Goal: Information Seeking & Learning: Find specific fact

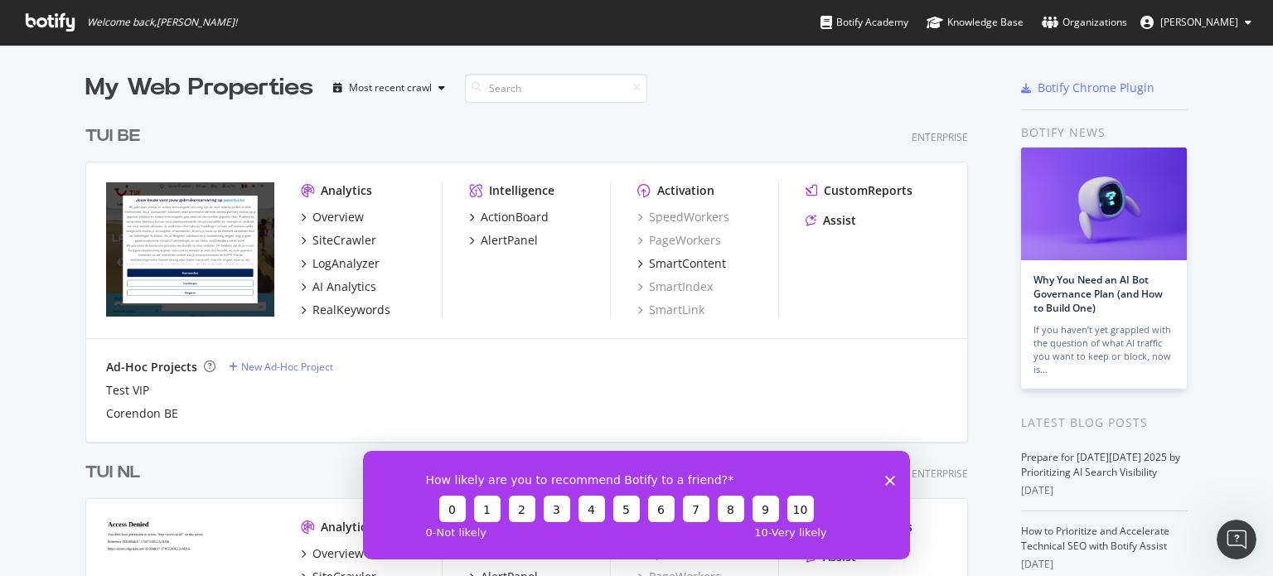
click at [888, 472] on div "How likely are you to recommend Botify to a friend? 0 1 2 3 4 5 6 7 8 9 10 0 - …" at bounding box center [636, 504] width 547 height 109
click at [327, 235] on div "SiteCrawler" at bounding box center [344, 240] width 64 height 17
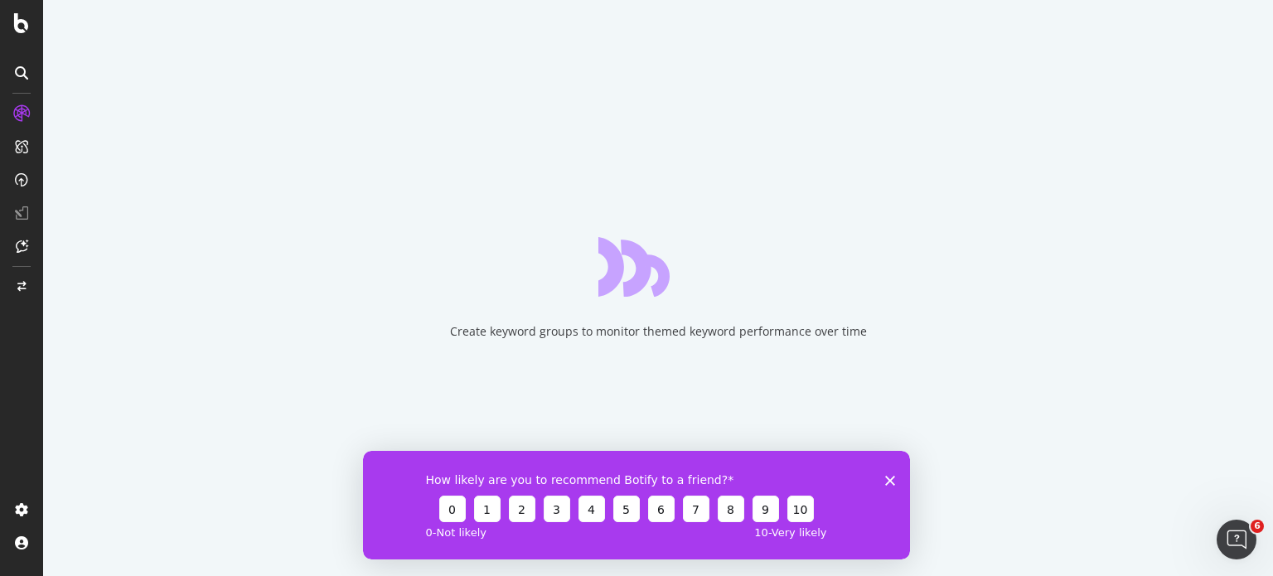
click at [888, 479] on polygon "Close survey" at bounding box center [890, 480] width 10 height 10
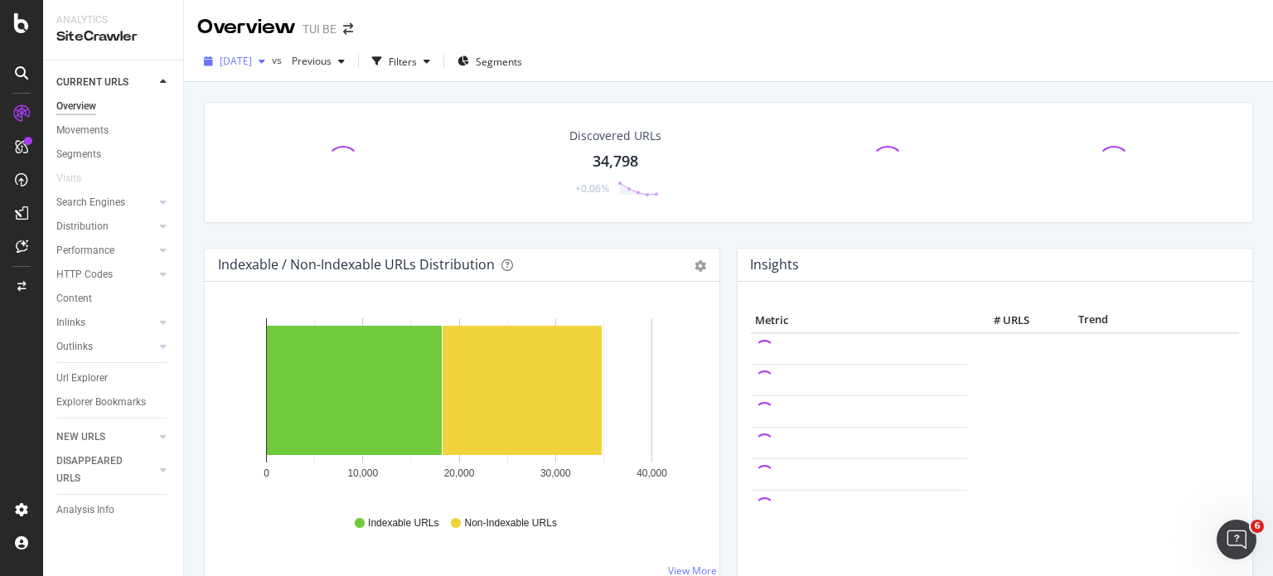
click at [265, 60] on icon "button" at bounding box center [262, 61] width 7 height 10
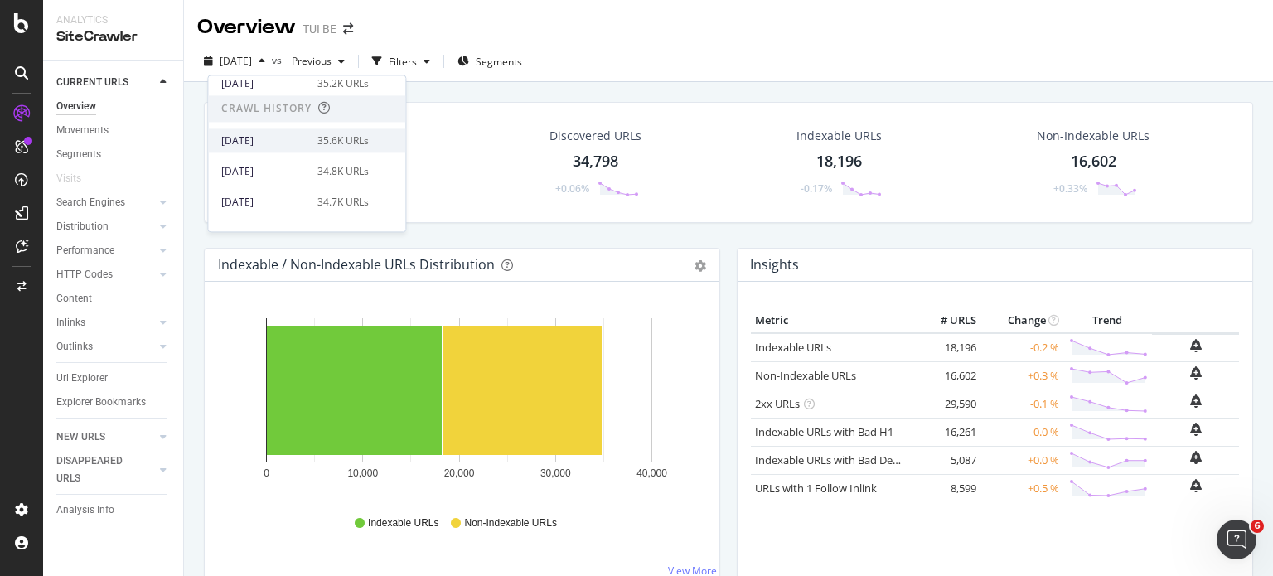
scroll to position [549, 0]
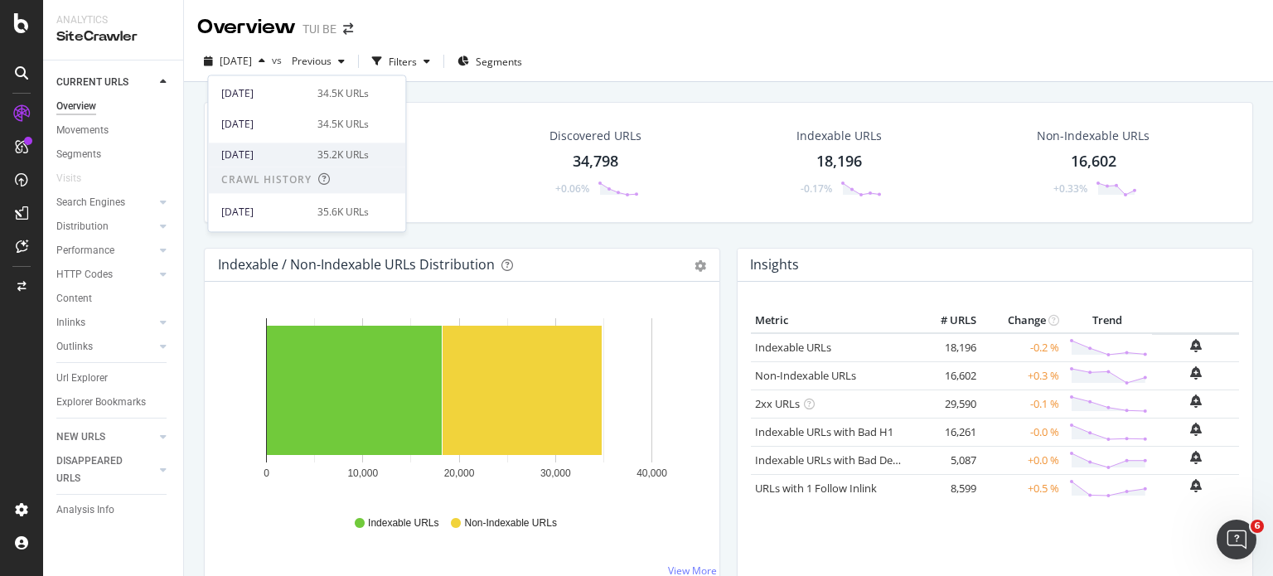
click at [288, 148] on div "[DATE]" at bounding box center [264, 155] width 86 height 15
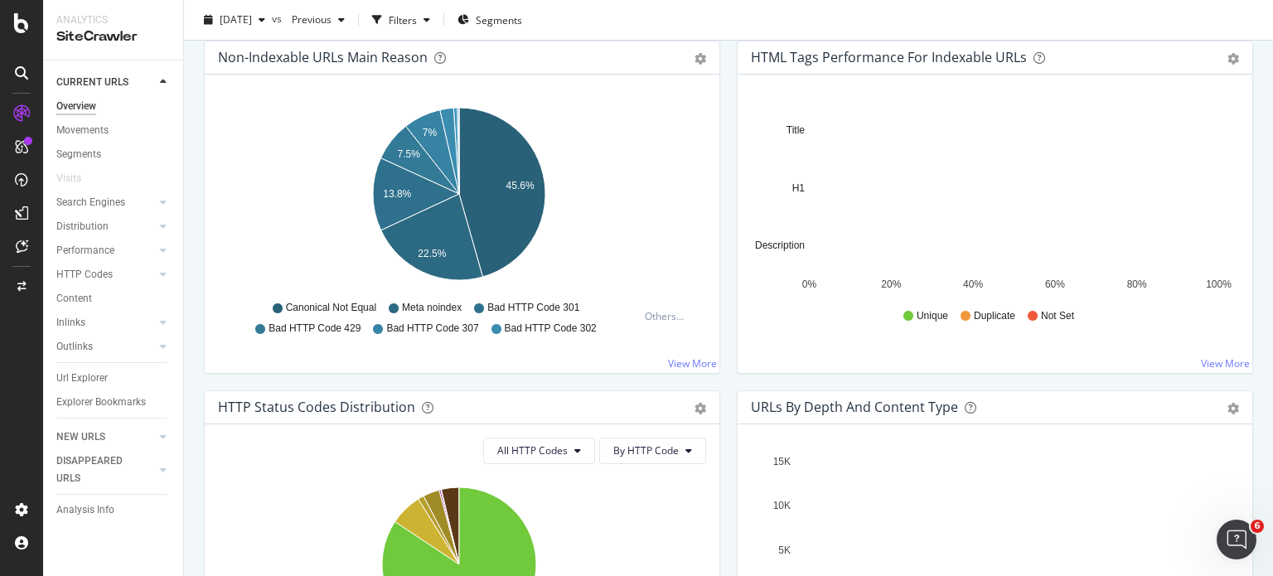
scroll to position [554, 0]
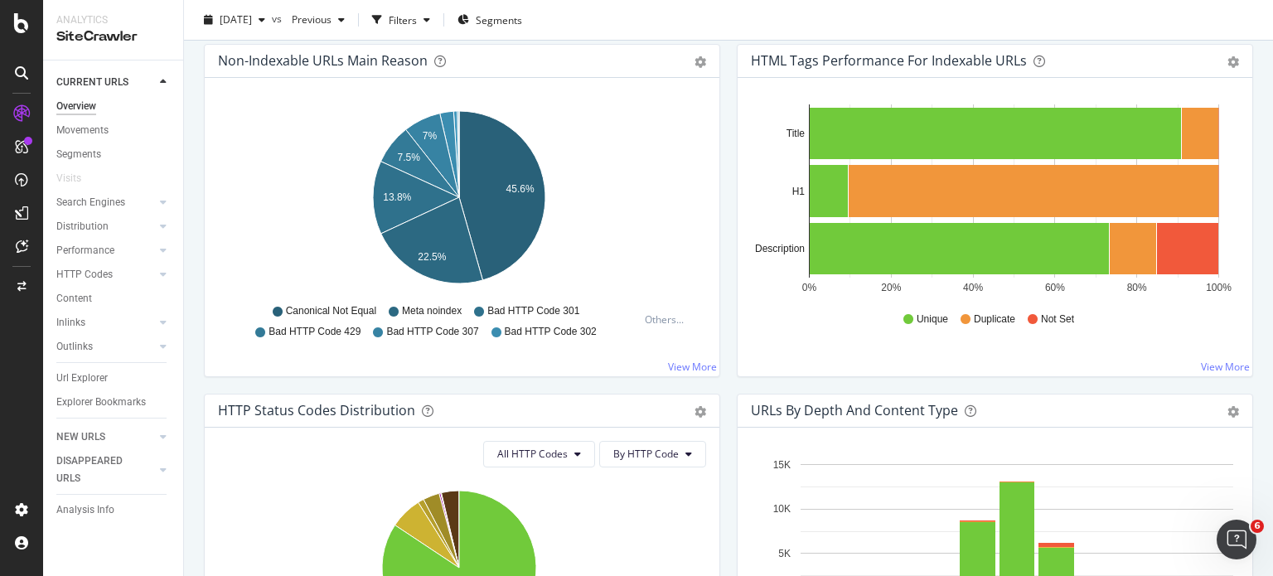
drag, startPoint x: 100, startPoint y: 370, endPoint x: 367, endPoint y: 405, distance: 269.1
click at [100, 370] on div "Url Explorer" at bounding box center [81, 378] width 51 height 17
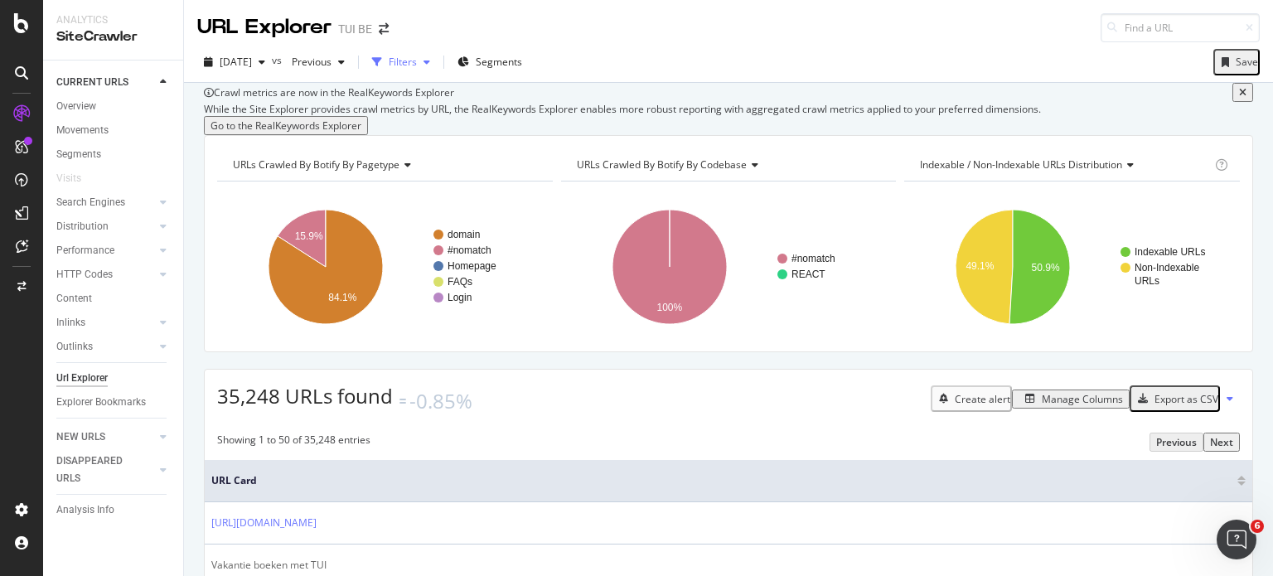
click at [417, 56] on div "Filters" at bounding box center [403, 62] width 28 height 14
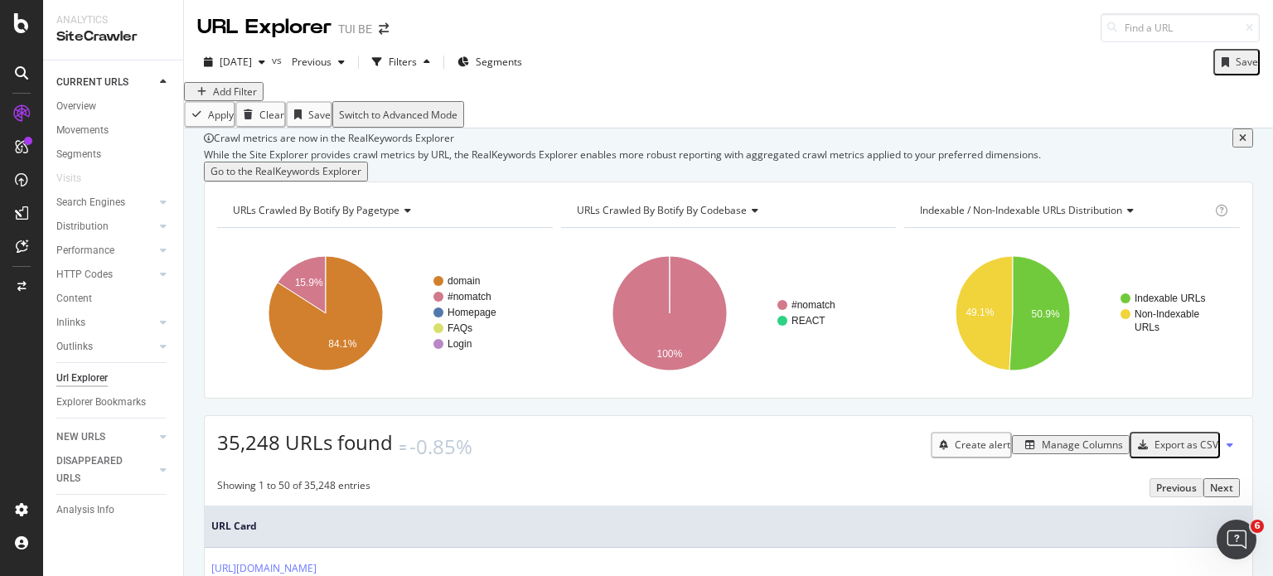
click at [249, 101] on div "Add Filter" at bounding box center [224, 91] width 80 height 19
click at [246, 96] on div "Add Filter" at bounding box center [224, 92] width 66 height 14
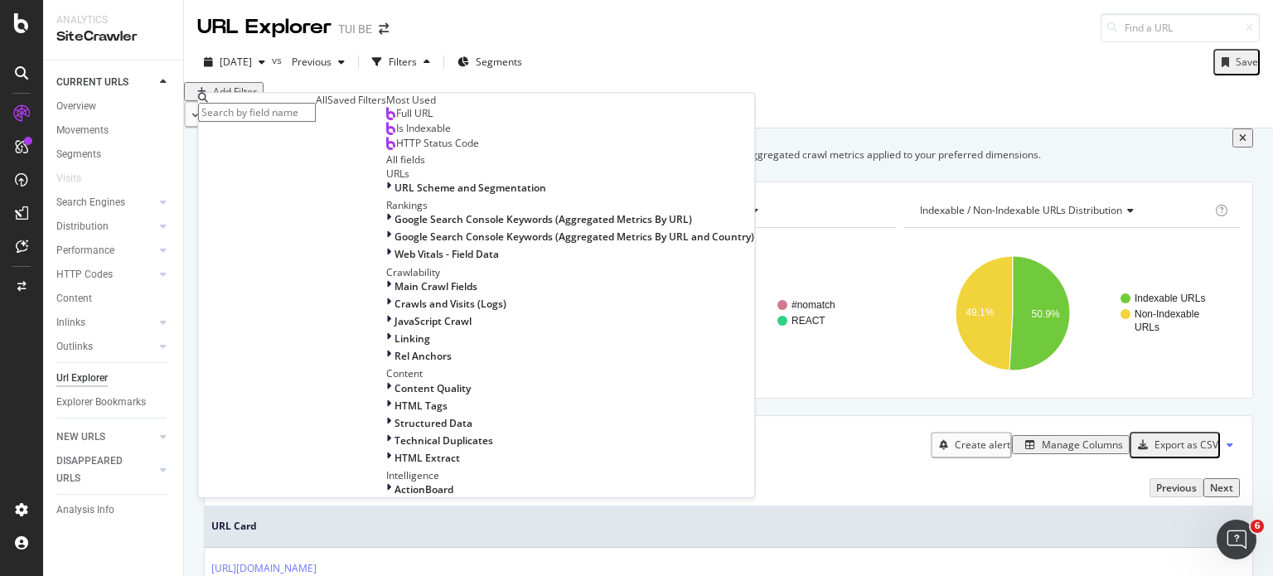
click at [386, 120] on div "Full URL" at bounding box center [409, 113] width 46 height 13
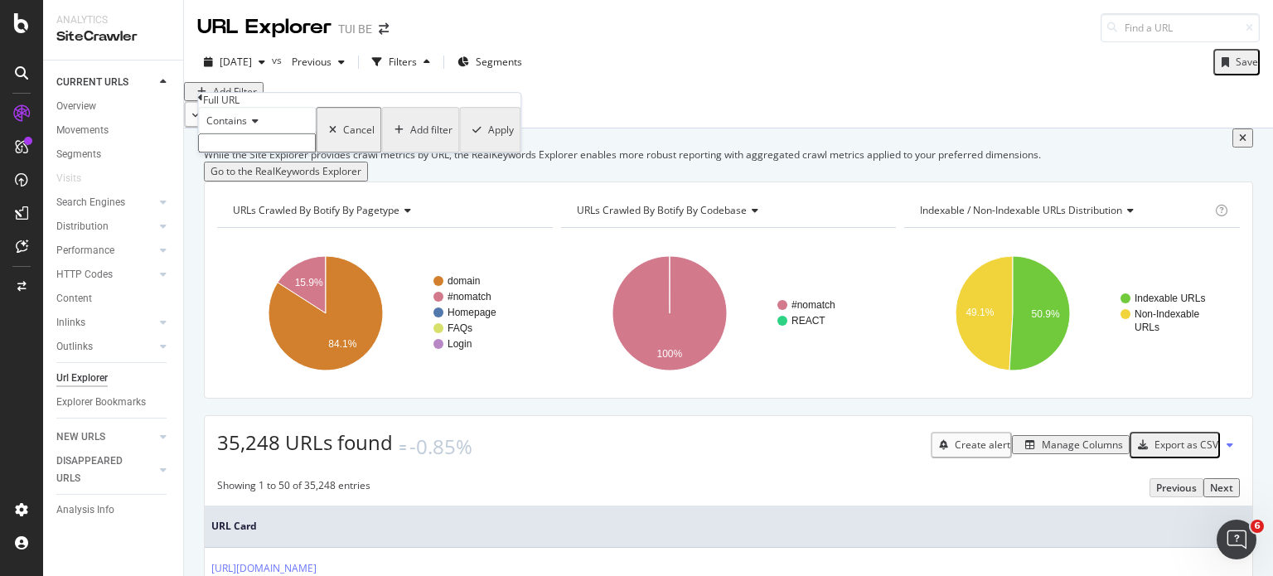
click at [271, 152] on input "text" at bounding box center [257, 142] width 118 height 19
click at [254, 126] on icon at bounding box center [253, 121] width 12 height 10
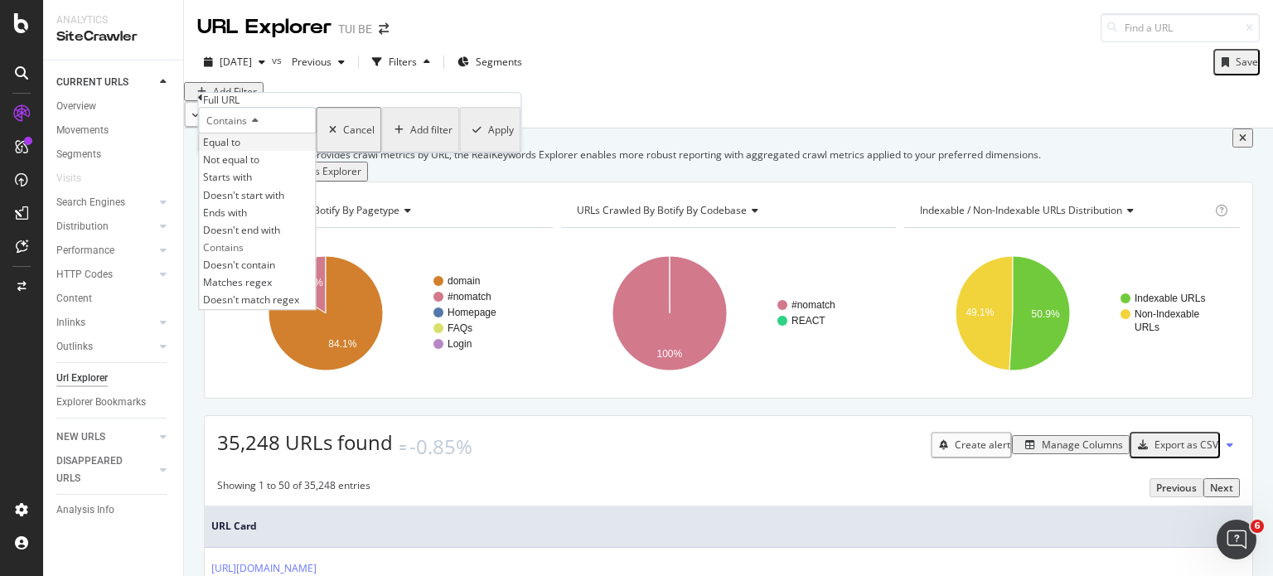
click at [254, 151] on div "Equal to" at bounding box center [257, 141] width 116 height 17
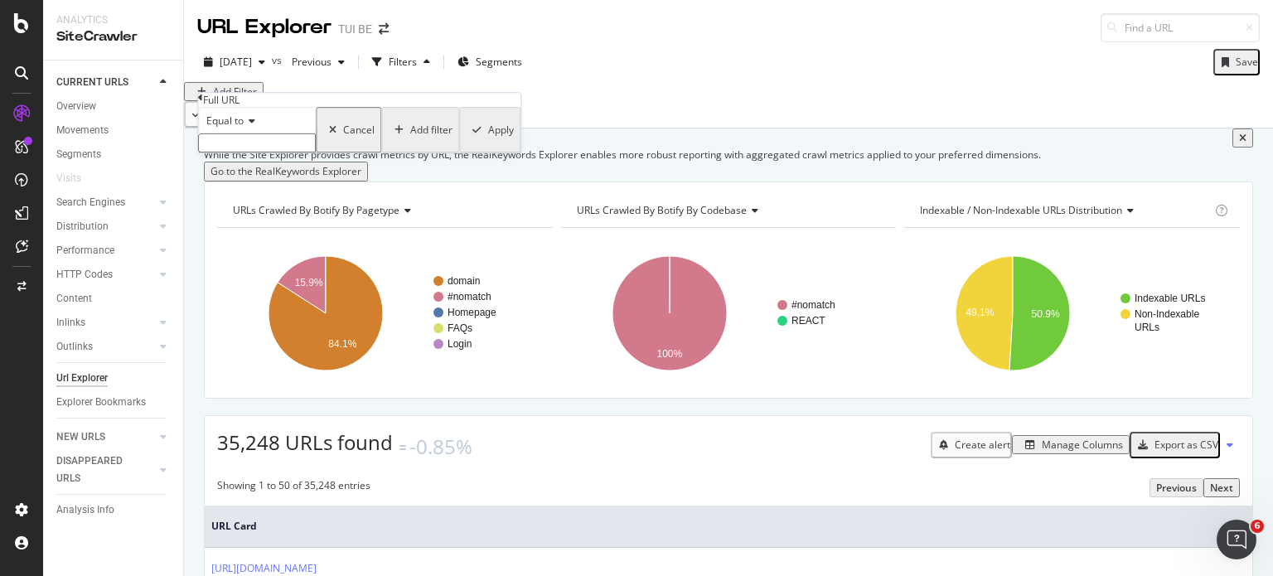
click at [254, 152] on input "text" at bounding box center [257, 142] width 118 height 19
type input "[URL][DOMAIN_NAME]"
click at [488, 142] on div "Apply" at bounding box center [501, 135] width 26 height 14
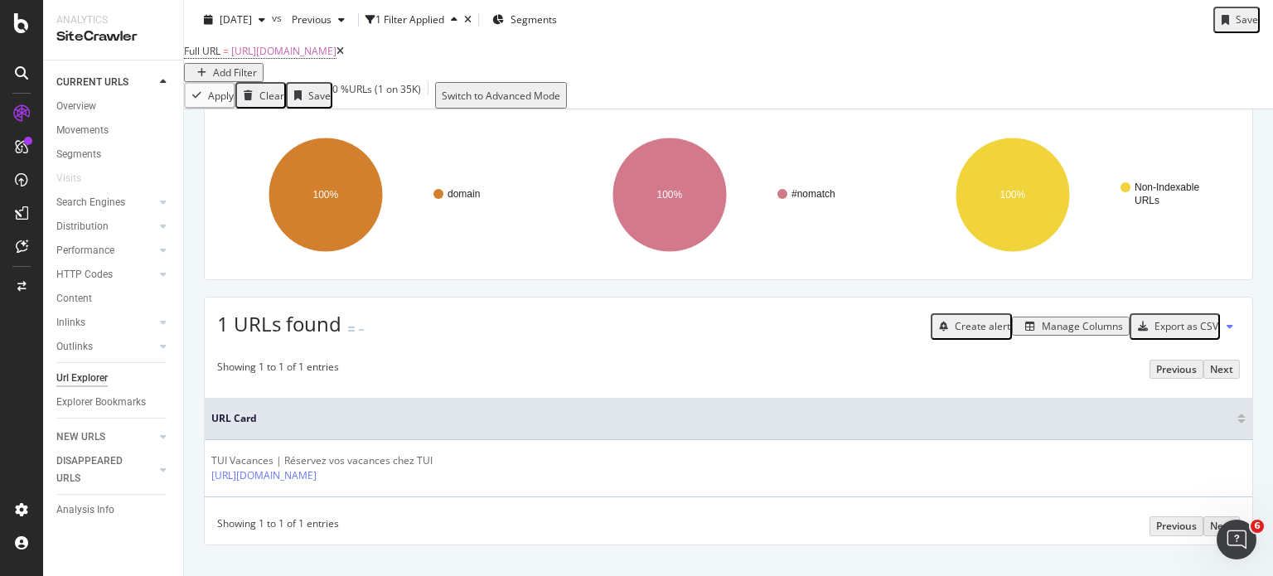
scroll to position [225, 0]
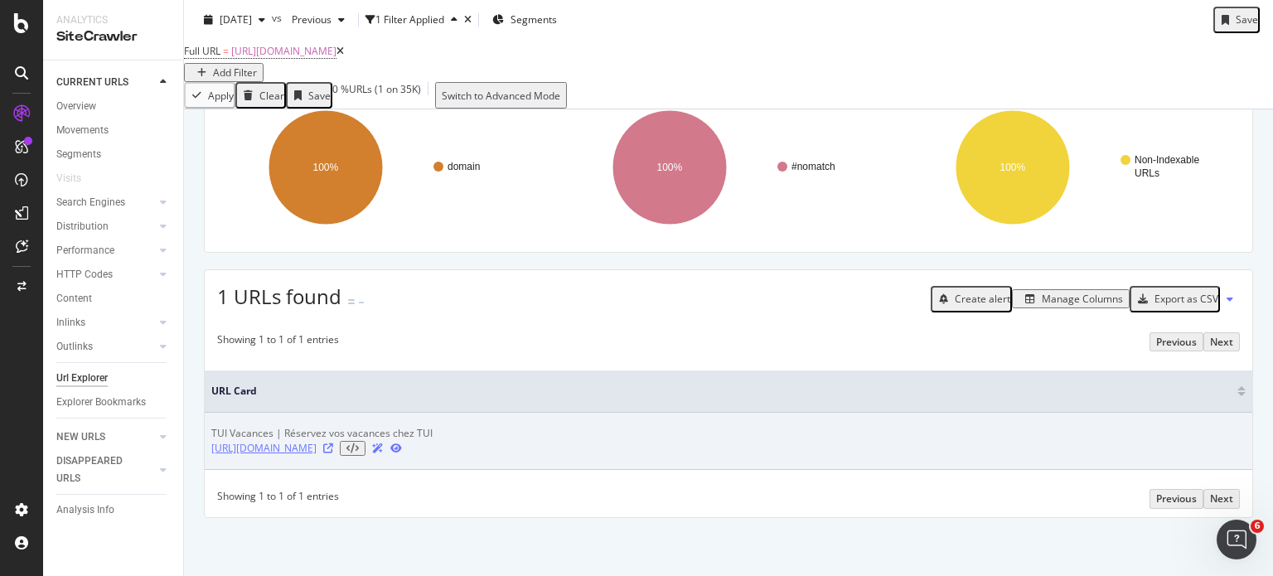
click at [281, 456] on link "[URL][DOMAIN_NAME]" at bounding box center [263, 448] width 105 height 15
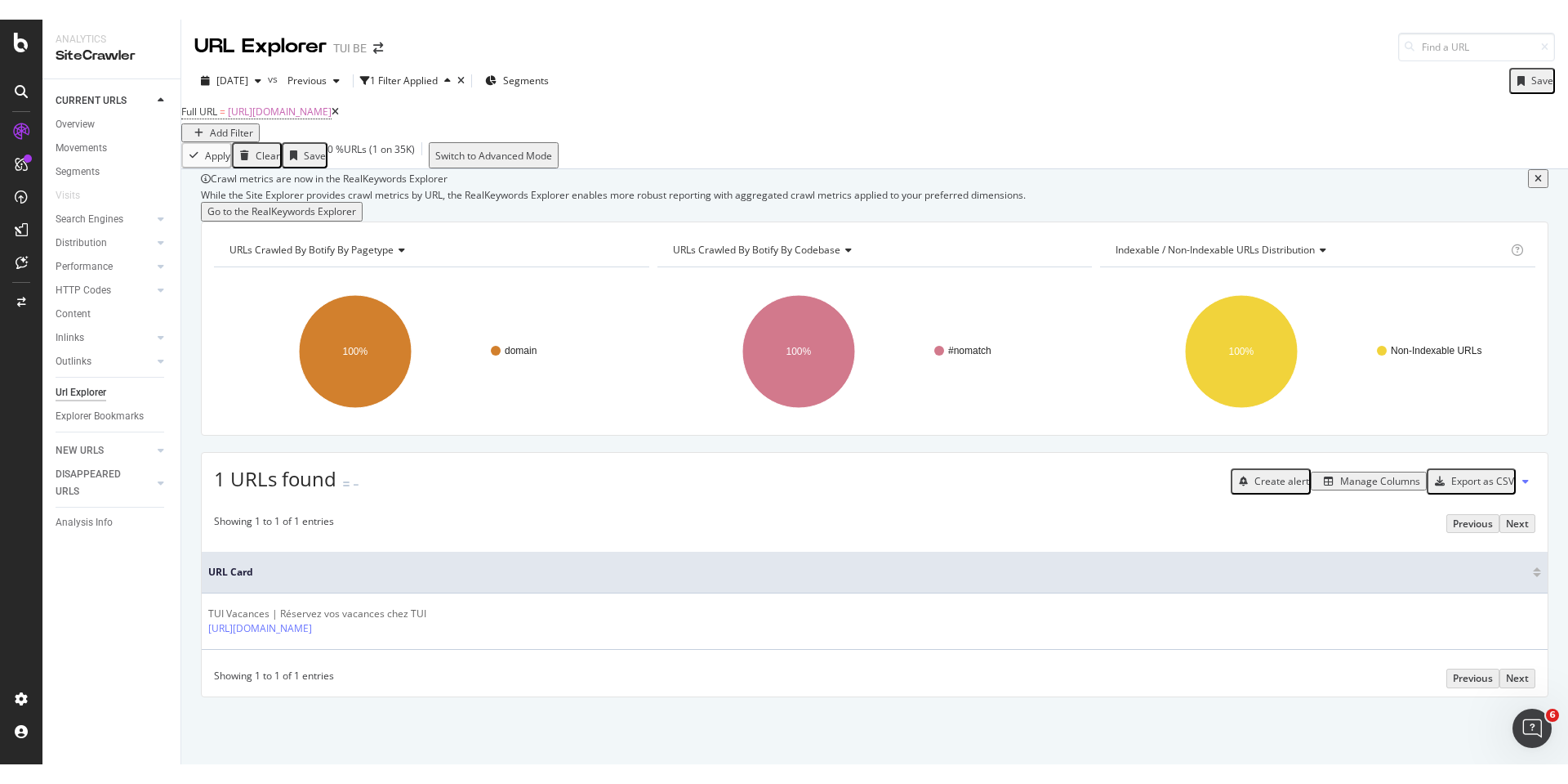
scroll to position [0, 0]
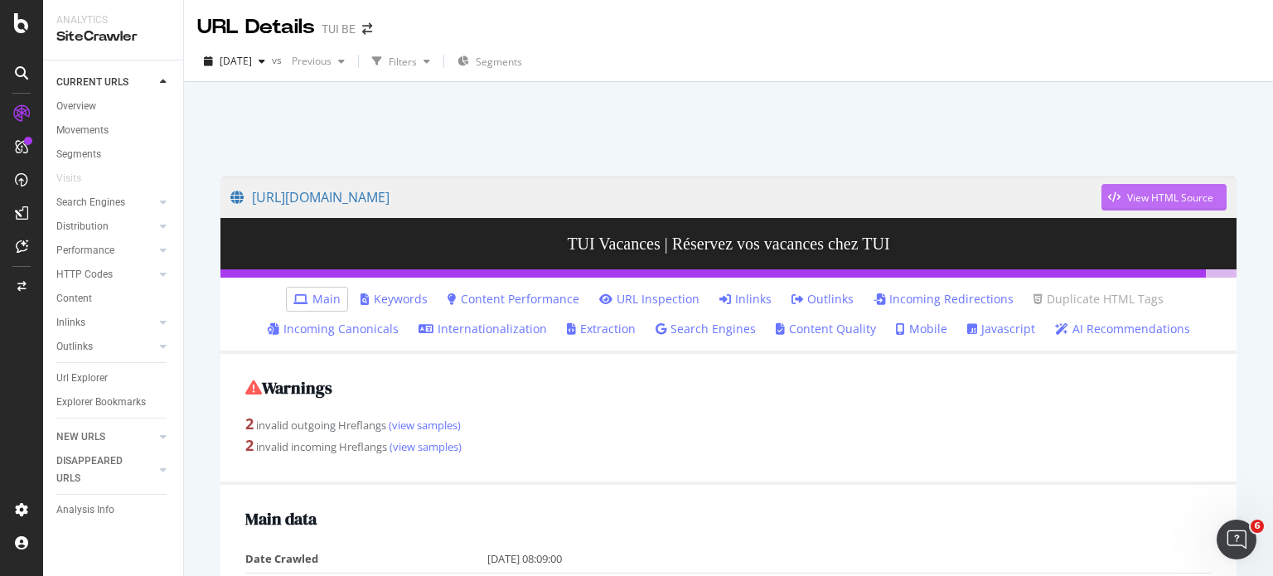
click at [1150, 187] on div "View HTML Source" at bounding box center [1157, 197] width 112 height 25
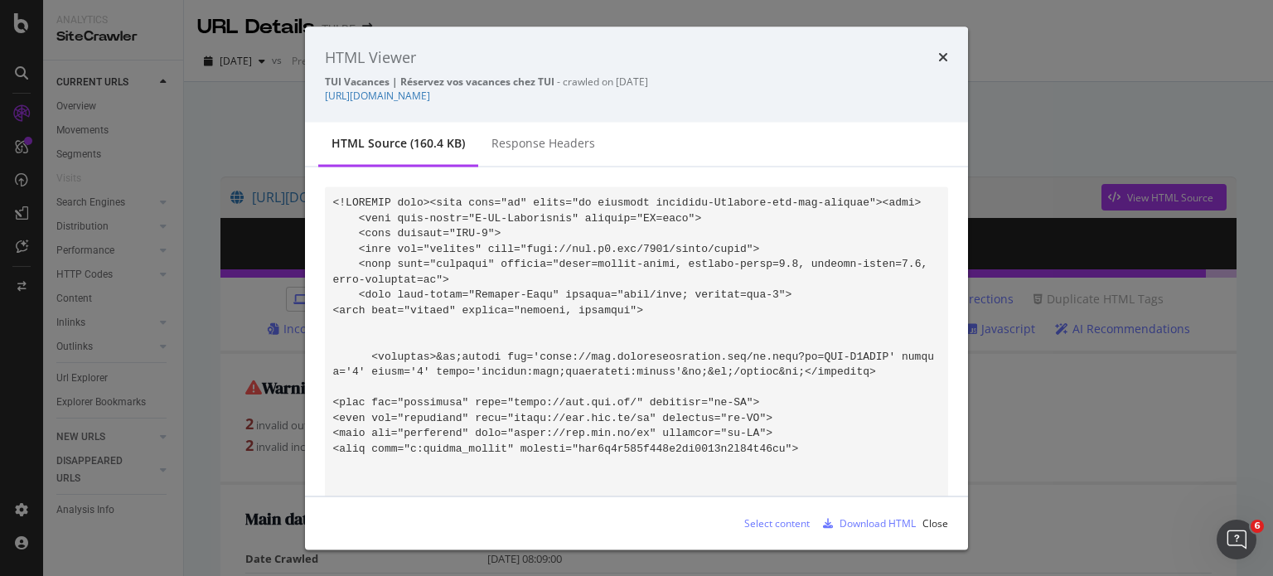
click at [886, 520] on div "Download HTML" at bounding box center [878, 522] width 76 height 14
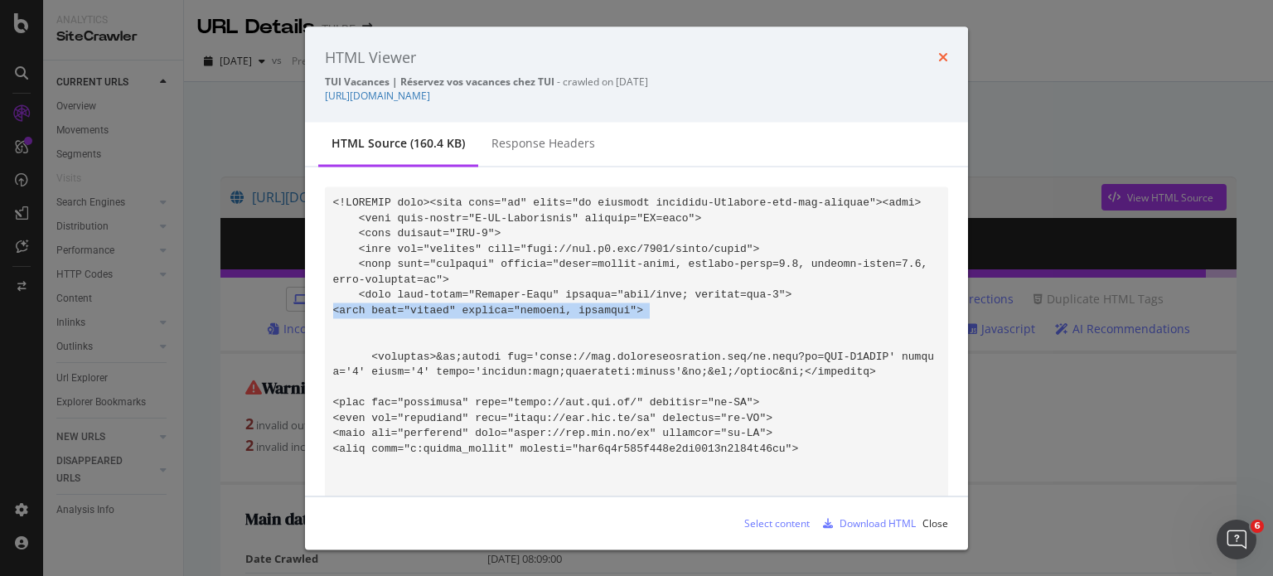
click at [941, 59] on icon "times" at bounding box center [943, 57] width 10 height 13
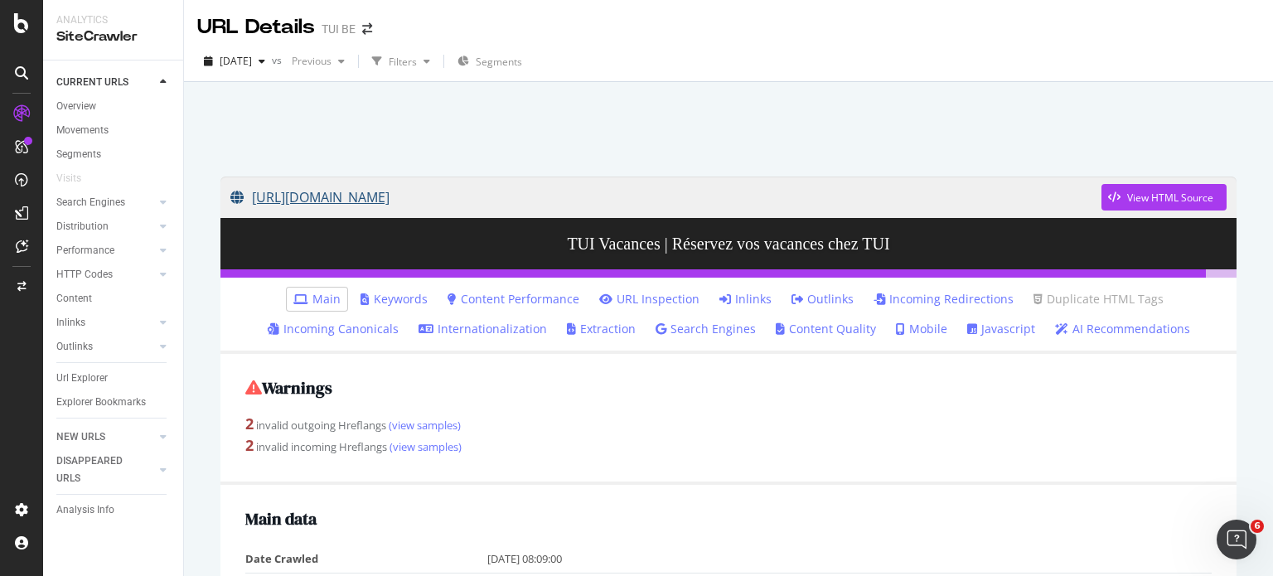
click at [847, 181] on link "[URL][DOMAIN_NAME]" at bounding box center [665, 197] width 871 height 41
click at [1157, 204] on div "View HTML Source" at bounding box center [1170, 198] width 86 height 14
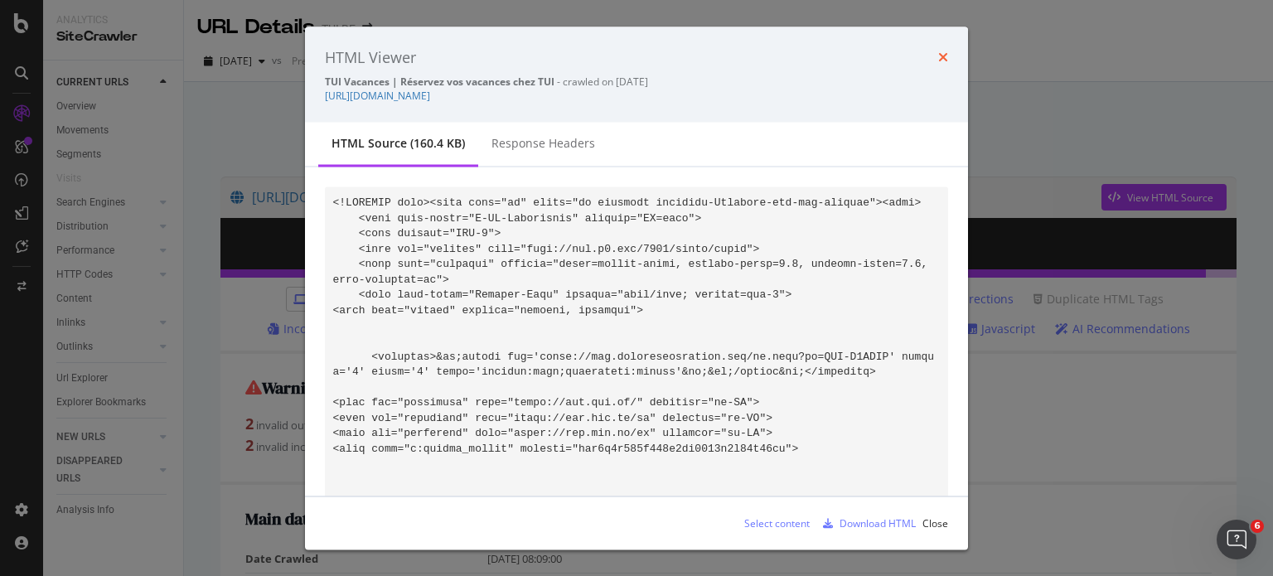
click at [945, 56] on icon "times" at bounding box center [943, 57] width 10 height 13
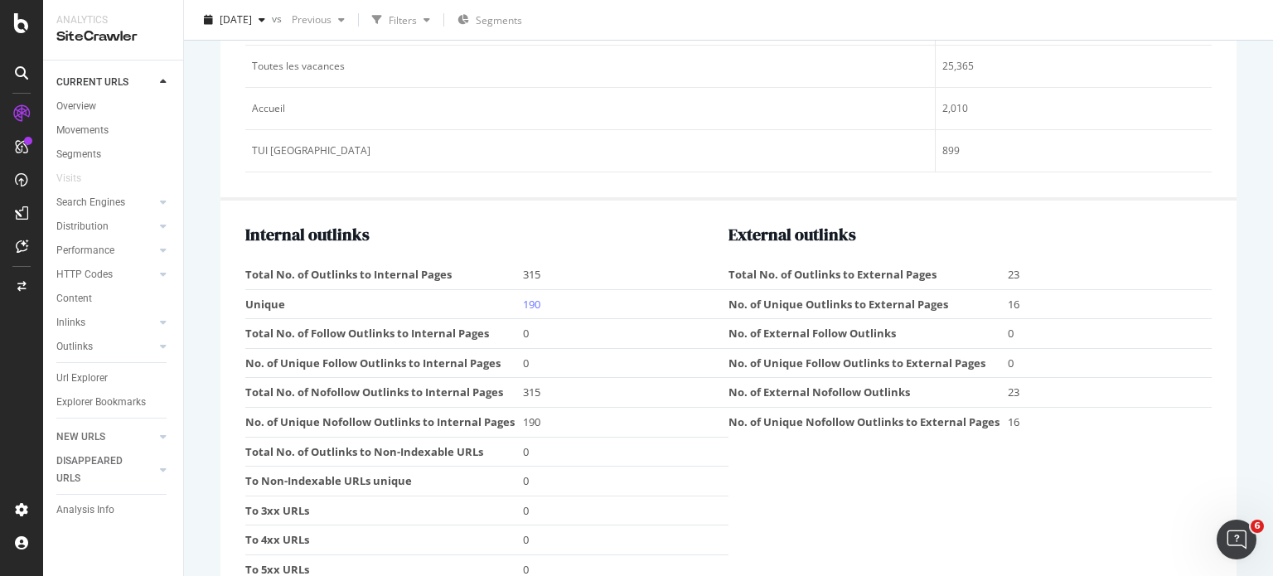
scroll to position [2173, 0]
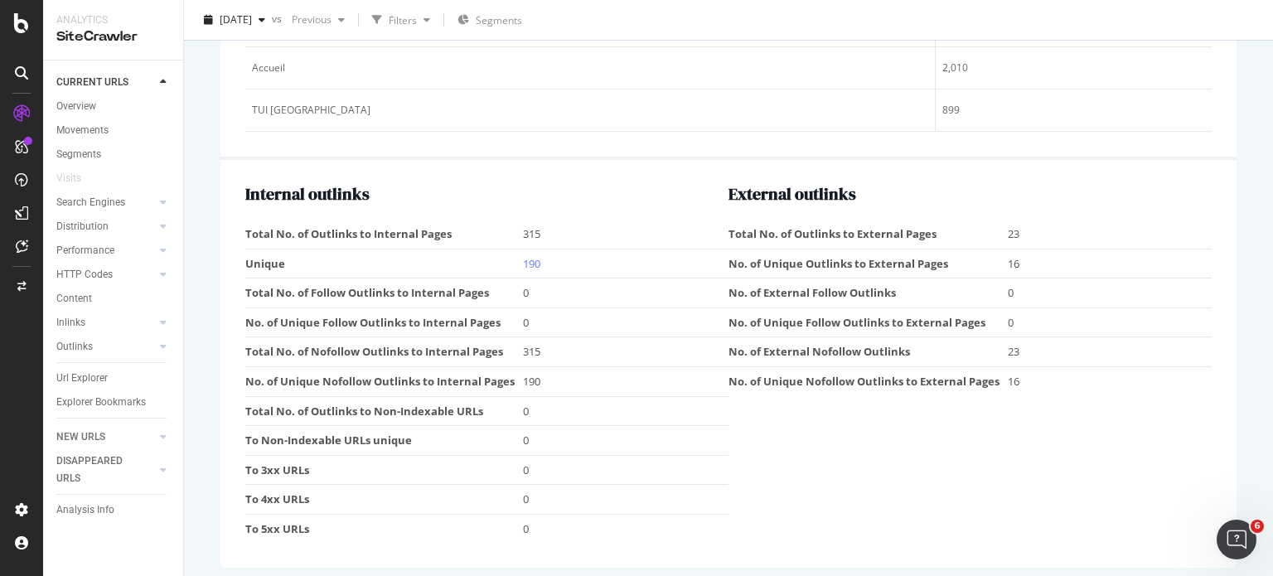
click at [709, 517] on td "0" at bounding box center [626, 528] width 206 height 29
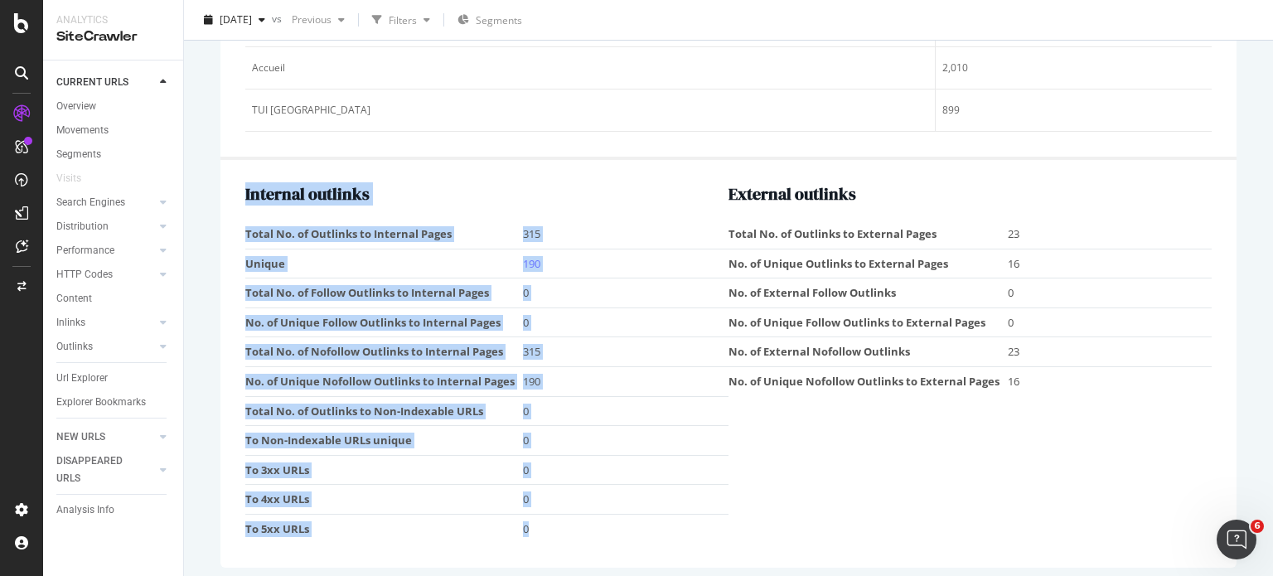
drag, startPoint x: 709, startPoint y: 517, endPoint x: 269, endPoint y: 188, distance: 550.1
click at [269, 188] on div "Internal outlinks Total No. of Outlinks to Internal Pages 315 Unique 190 Total …" at bounding box center [486, 364] width 483 height 358
click at [673, 367] on td "190" at bounding box center [626, 382] width 206 height 30
